Goal: Information Seeking & Learning: Find specific fact

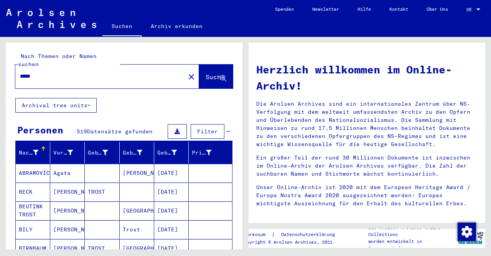
click at [20, 72] on input "*****" at bounding box center [98, 76] width 156 height 8
type input "**********"
click at [207, 73] on span "Suche" at bounding box center [215, 77] width 19 height 8
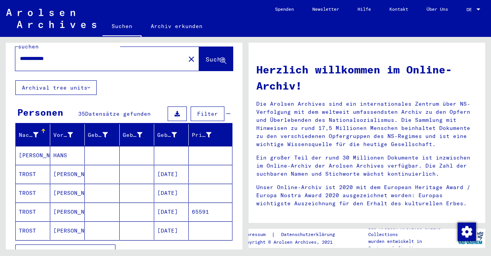
scroll to position [18, 0]
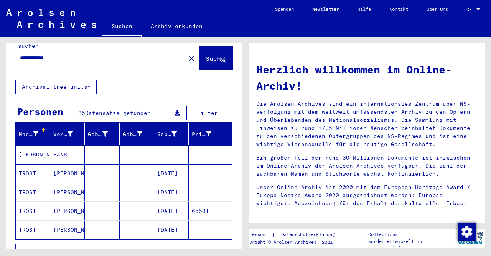
click at [39, 164] on mat-cell "TROST" at bounding box center [33, 173] width 35 height 18
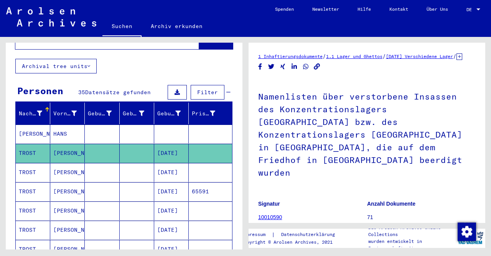
scroll to position [41, 0]
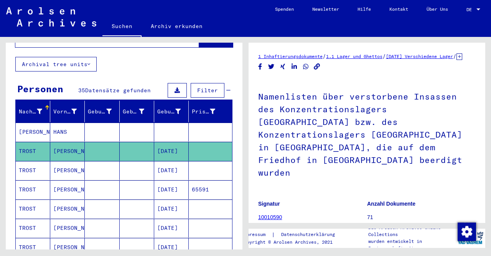
click at [31, 161] on mat-cell "TROST" at bounding box center [33, 170] width 35 height 19
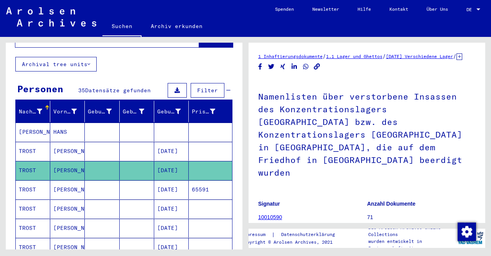
click at [27, 180] on mat-cell "TROST" at bounding box center [33, 189] width 35 height 19
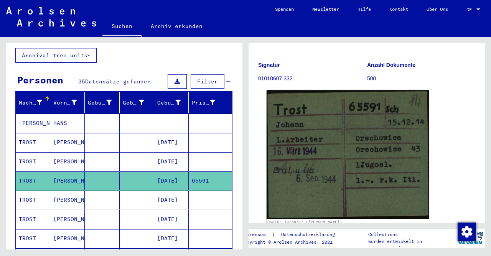
scroll to position [72, 0]
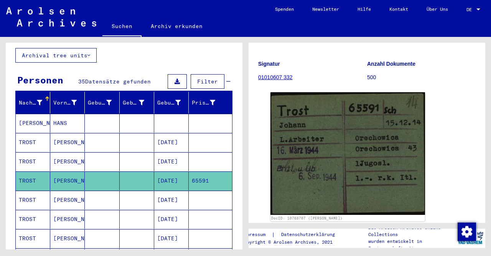
click at [33, 211] on icon at bounding box center [31, 224] width 19 height 31
click at [69, 209] on mat-cell "[PERSON_NAME]" at bounding box center [67, 218] width 35 height 19
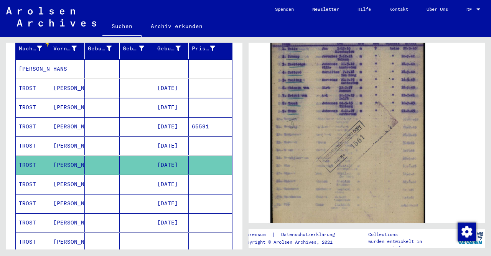
scroll to position [176, 0]
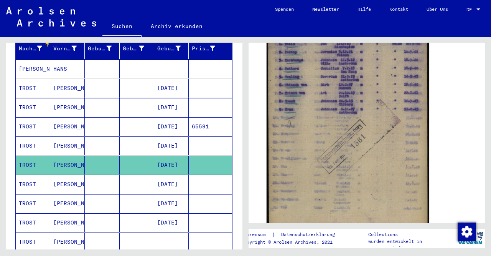
click at [323, 122] on img at bounding box center [348, 126] width 162 height 230
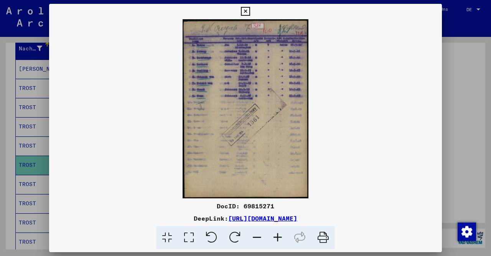
click at [250, 11] on icon at bounding box center [245, 11] width 9 height 9
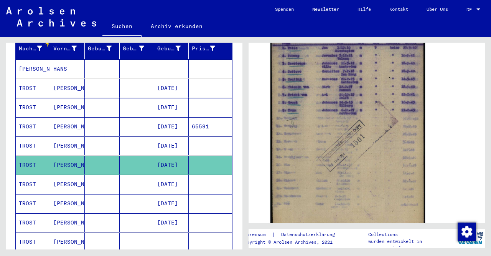
click at [127, 179] on mat-cell at bounding box center [137, 184] width 35 height 19
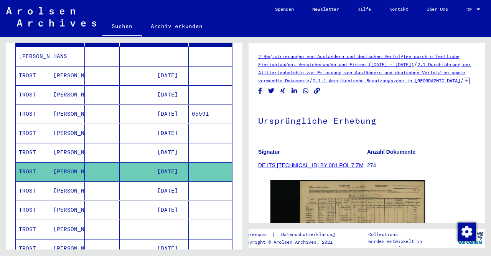
scroll to position [117, 0]
